Goal: Obtain resource: Download file/media

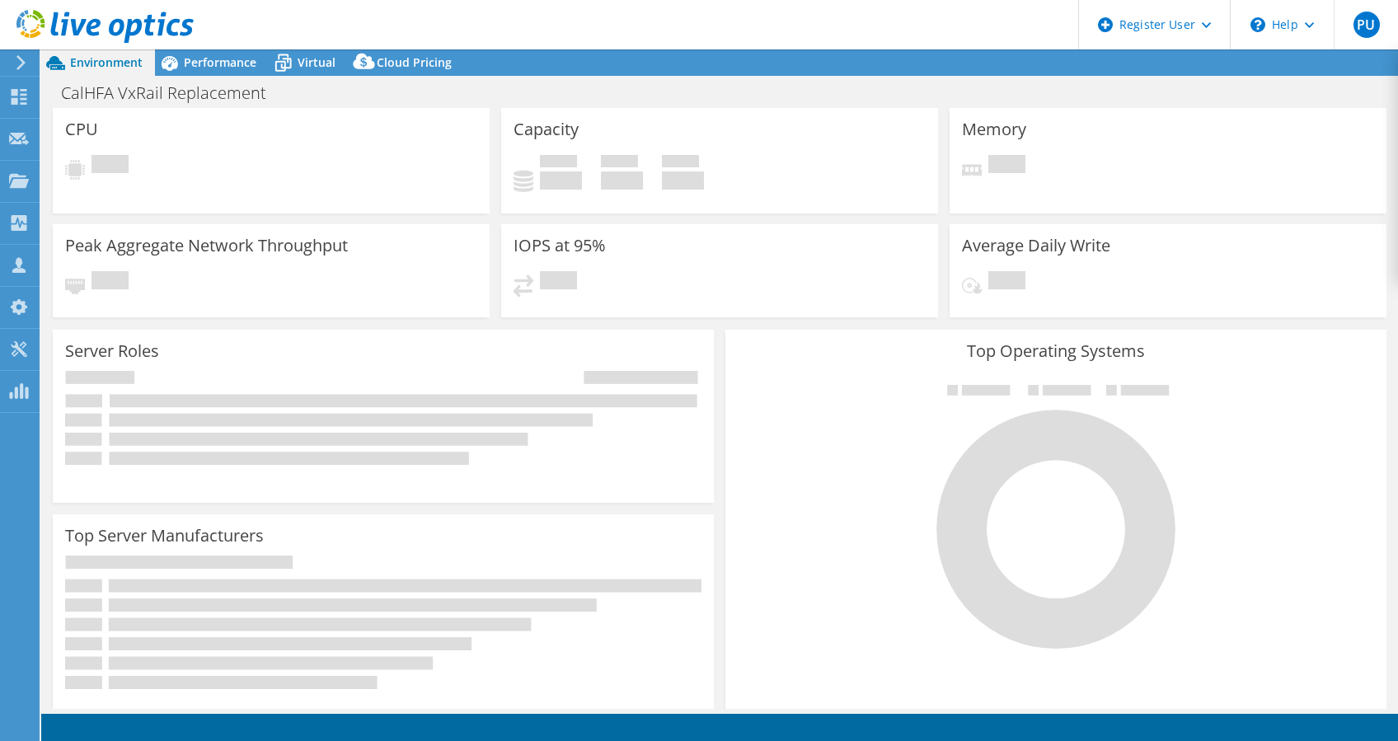
select select "USD"
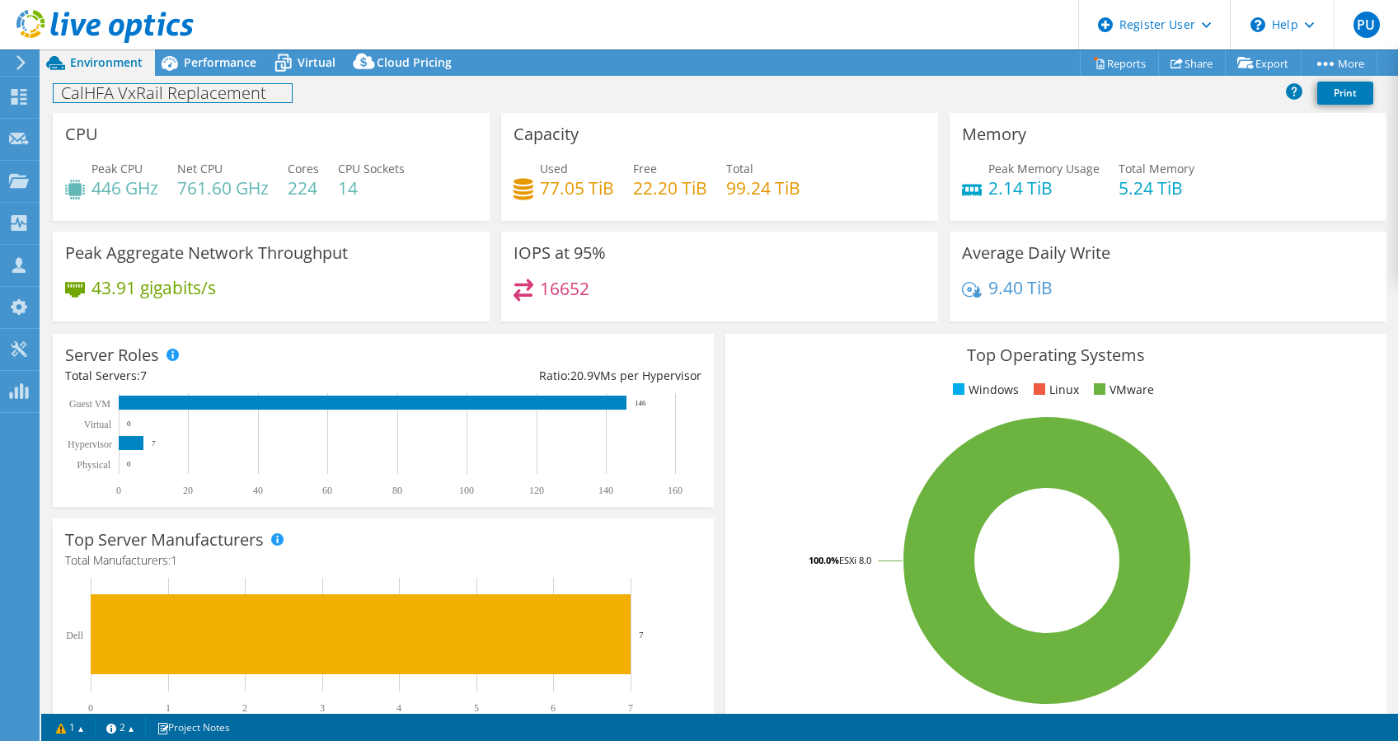
click at [204, 84] on h1 "CalHFA VxRail Replacement" at bounding box center [173, 93] width 238 height 18
click at [227, 61] on span "Performance" at bounding box center [220, 62] width 73 height 16
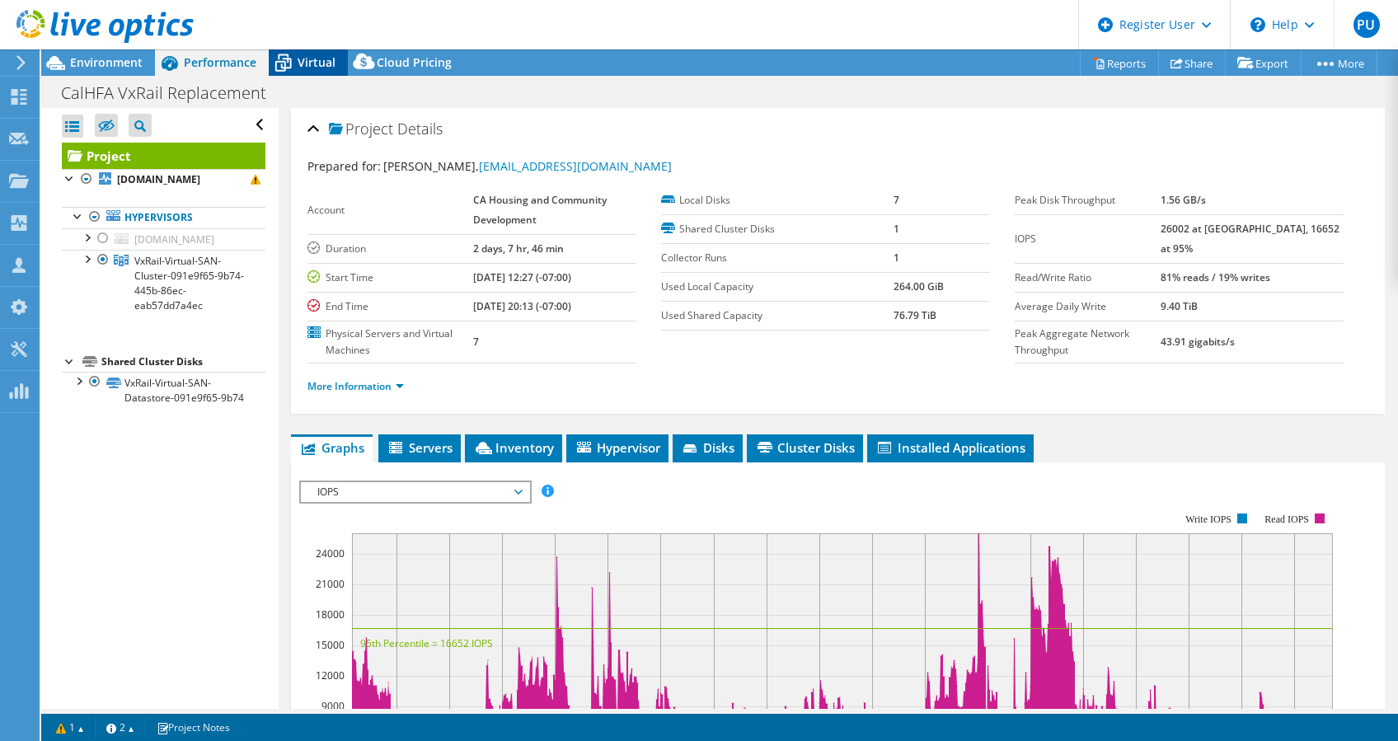
click at [288, 62] on icon at bounding box center [283, 63] width 29 height 29
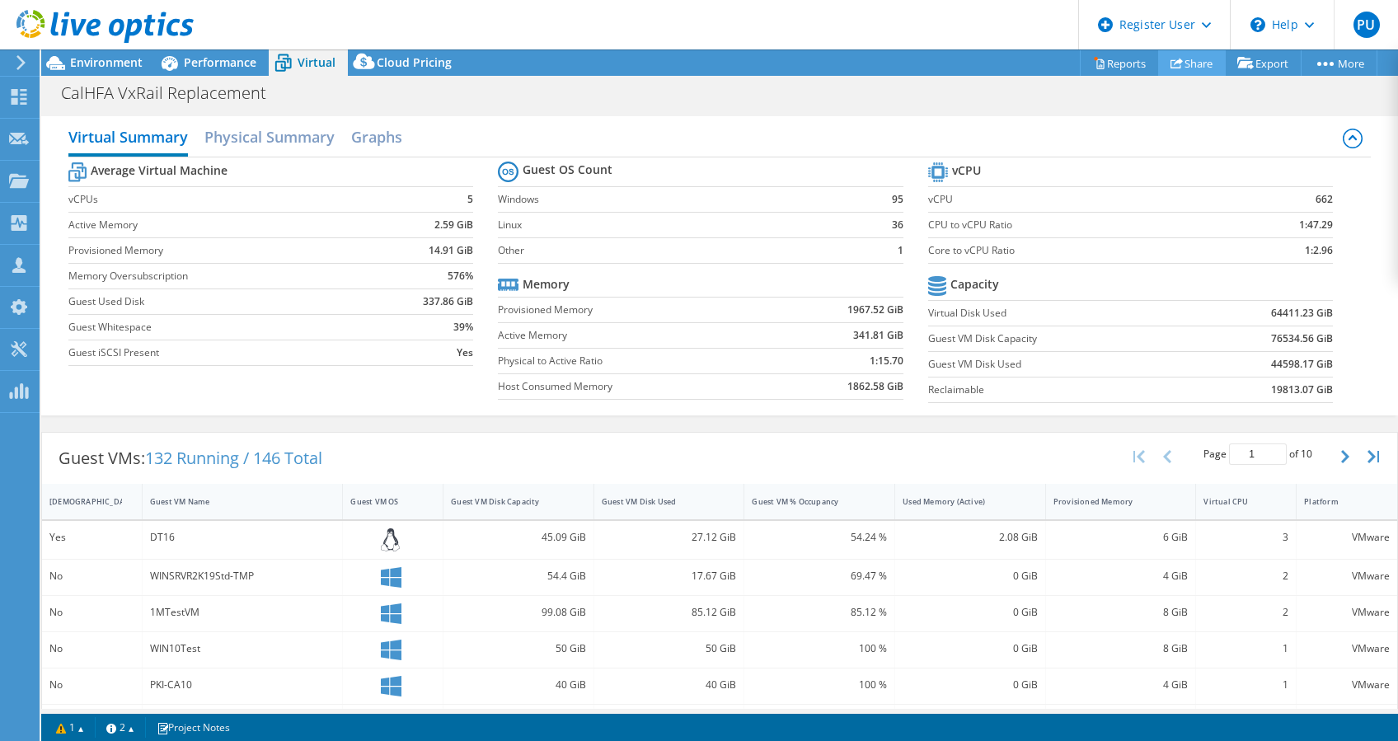
click at [1192, 66] on link "Share" at bounding box center [1192, 63] width 68 height 26
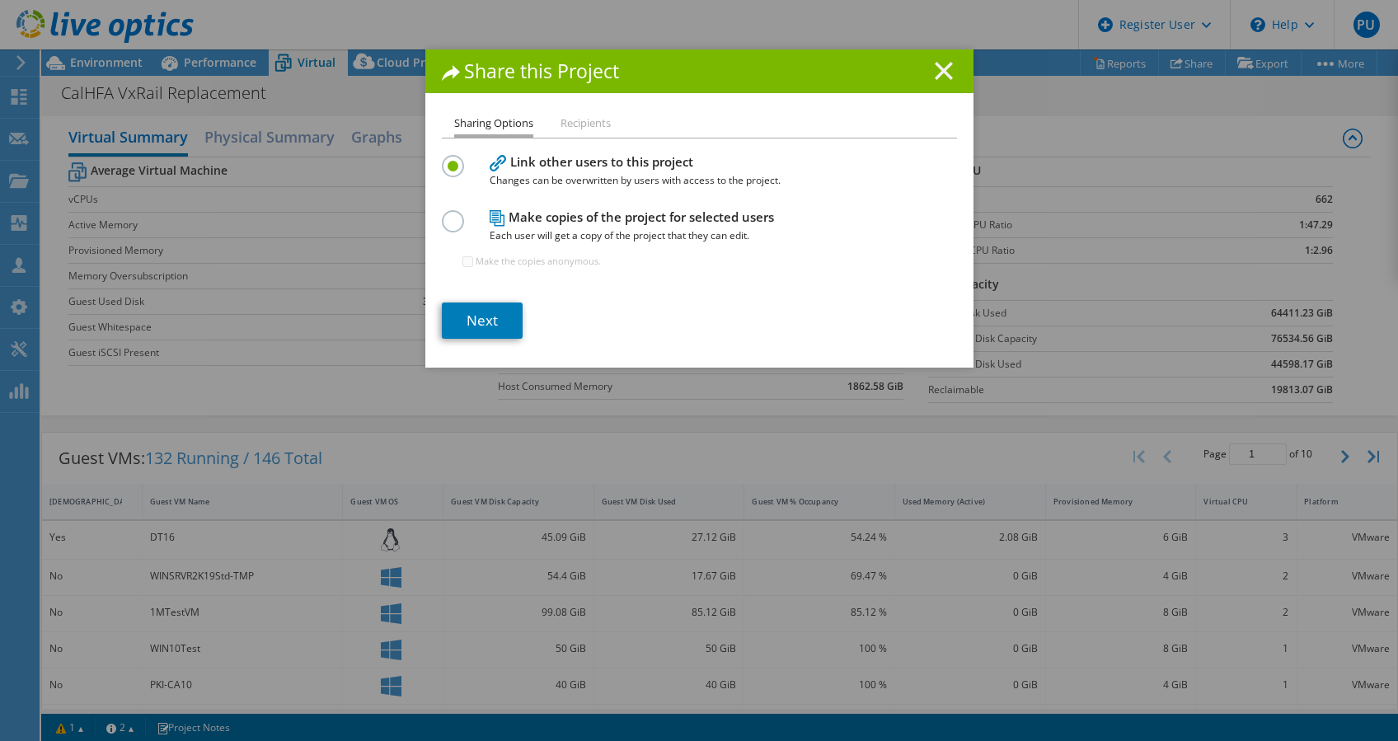
click at [936, 62] on icon at bounding box center [944, 71] width 18 height 18
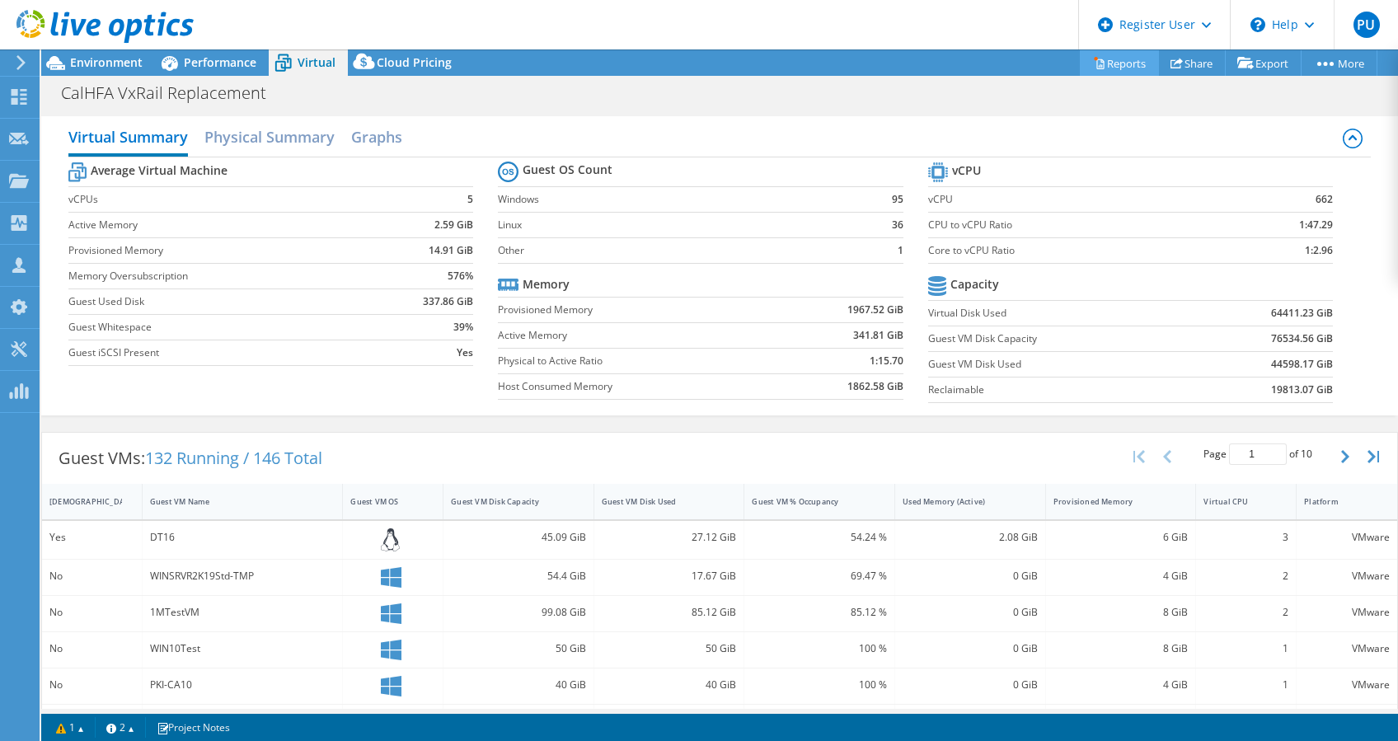
click at [1114, 64] on link "Reports" at bounding box center [1119, 63] width 79 height 26
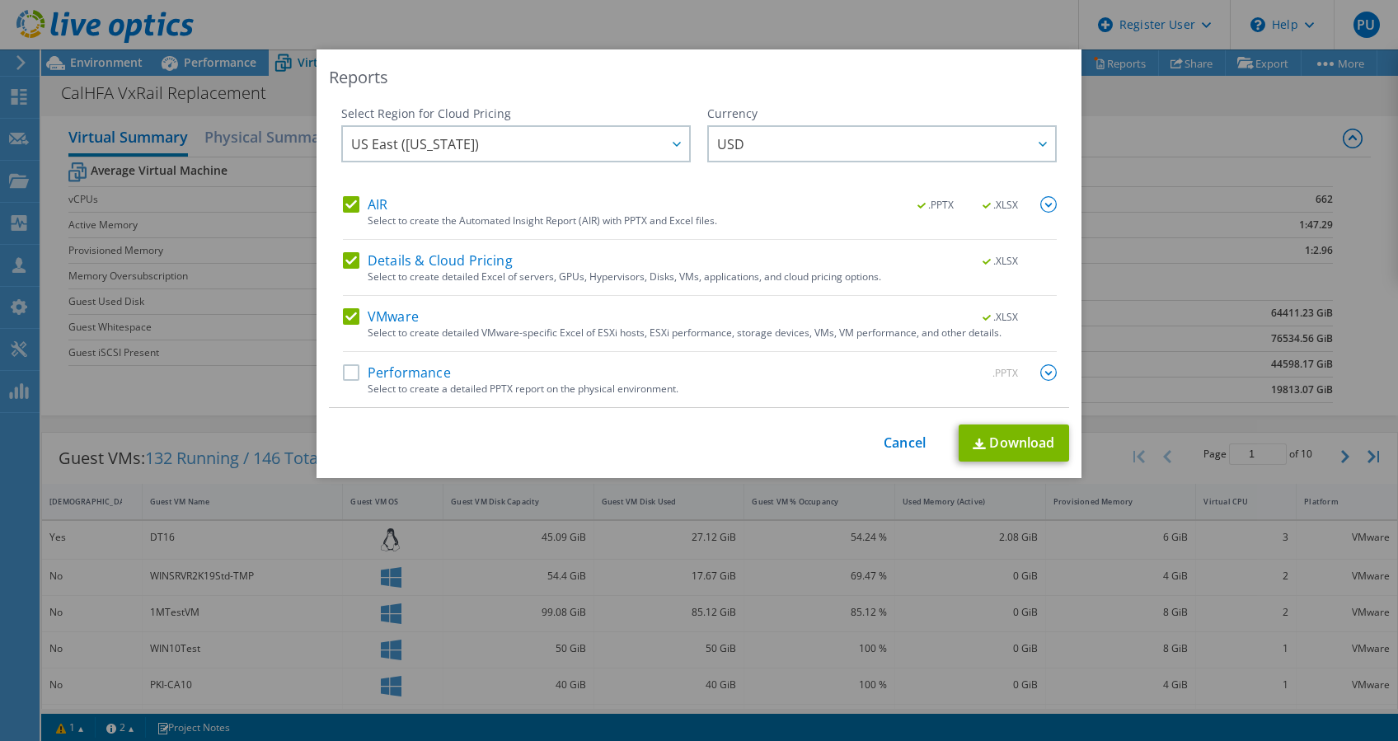
click at [349, 369] on label "Performance" at bounding box center [397, 372] width 108 height 16
click at [0, 0] on input "Performance" at bounding box center [0, 0] width 0 height 0
click at [981, 477] on div "Reports Select Region for Cloud Pricing Asia Pacific ([GEOGRAPHIC_DATA]) [GEOGR…" at bounding box center [699, 370] width 1398 height 642
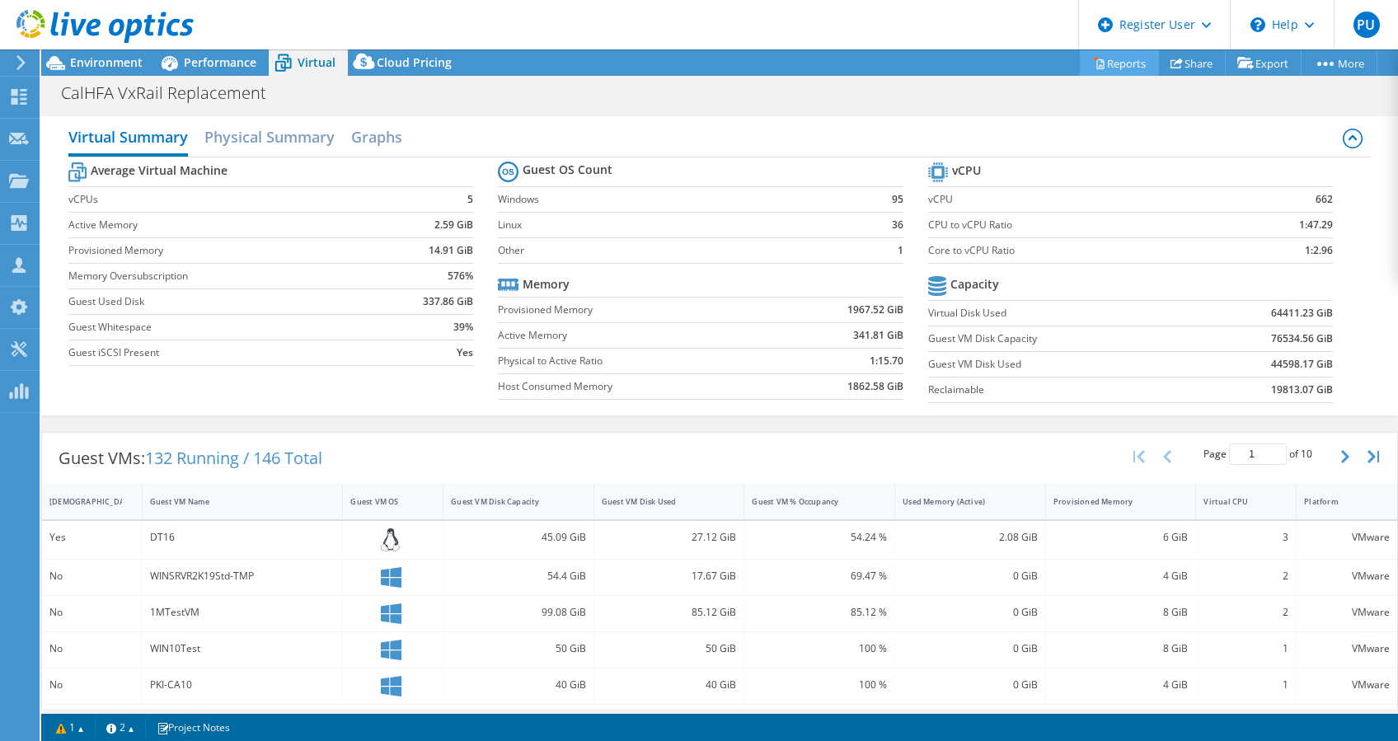
click at [1106, 67] on link "Reports" at bounding box center [1119, 63] width 79 height 26
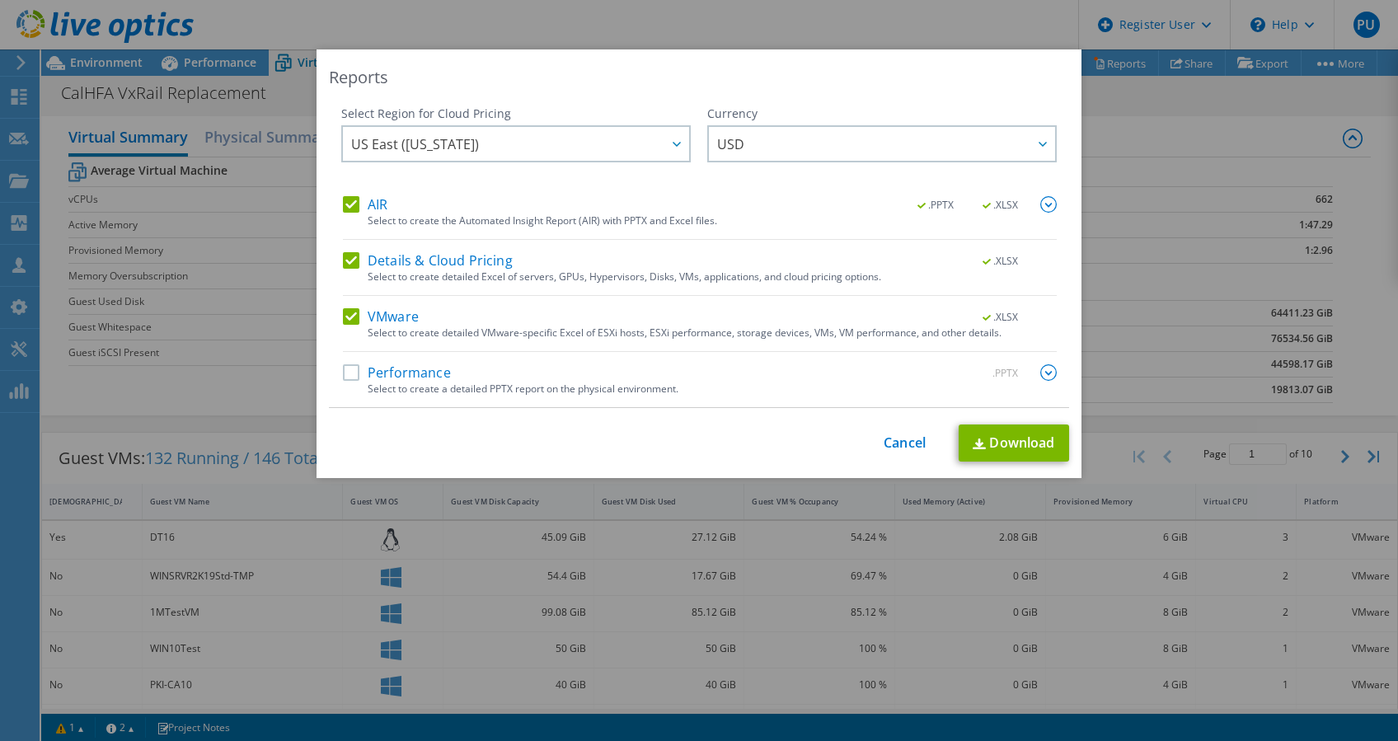
click at [349, 368] on label "Performance" at bounding box center [397, 372] width 108 height 16
click at [0, 0] on input "Performance" at bounding box center [0, 0] width 0 height 0
click at [1007, 454] on link "Download" at bounding box center [1014, 442] width 110 height 37
